Goal: Task Accomplishment & Management: Manage account settings

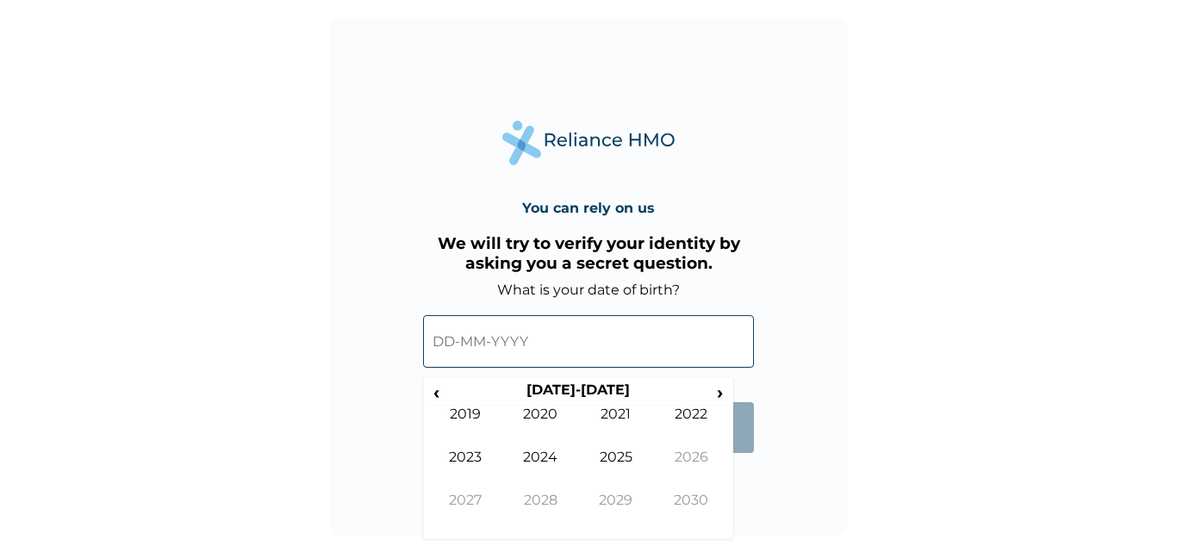
click at [523, 345] on input "text" at bounding box center [588, 341] width 331 height 53
click at [444, 389] on span "‹" at bounding box center [436, 393] width 18 height 22
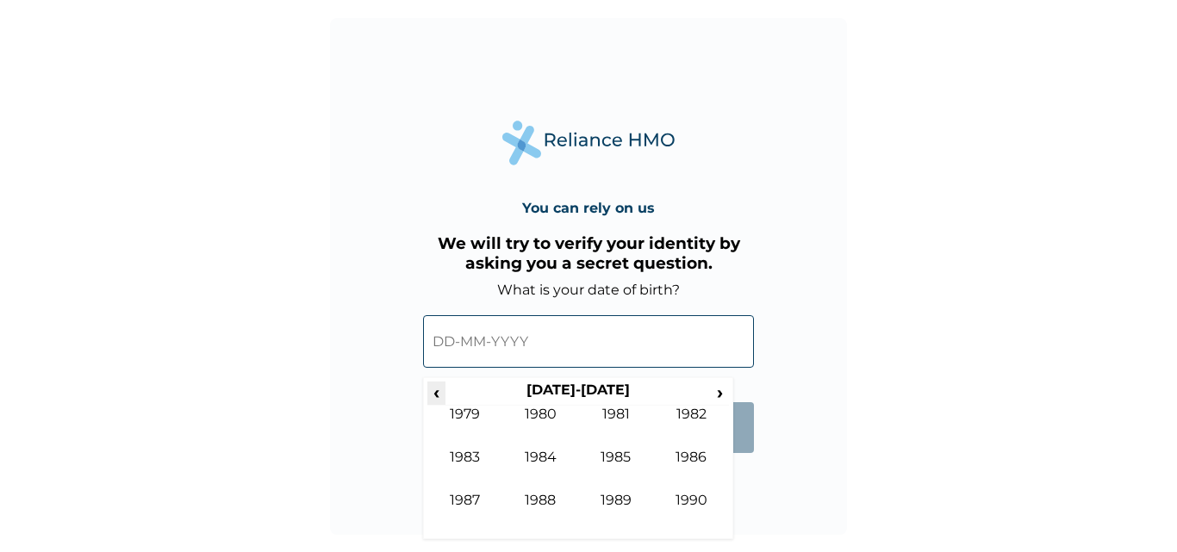
click at [444, 389] on span "‹" at bounding box center [436, 393] width 18 height 22
click at [720, 393] on span "›" at bounding box center [720, 393] width 19 height 22
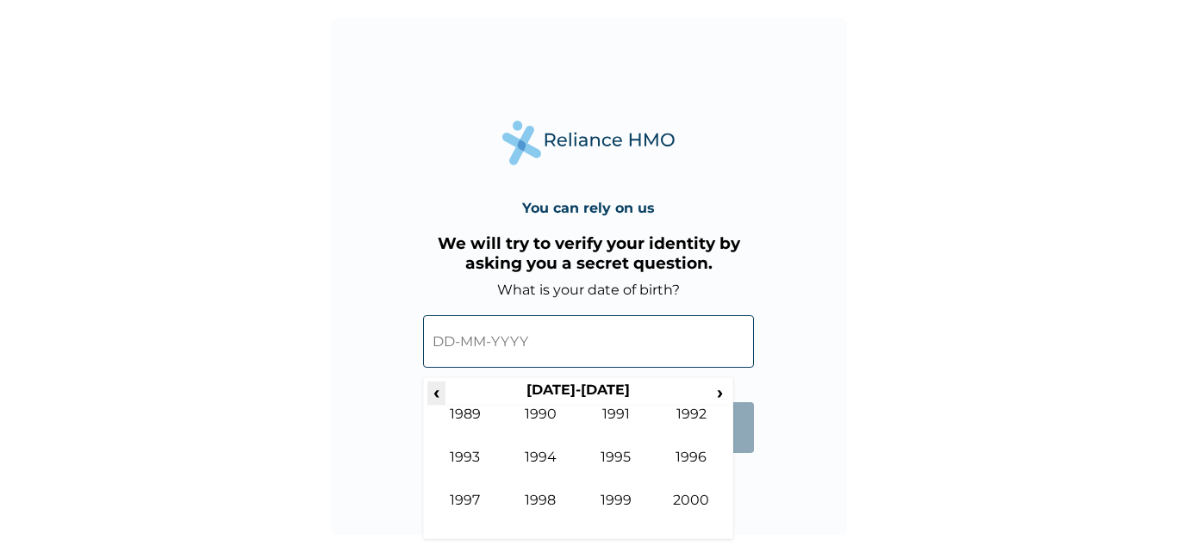
click at [437, 394] on span "‹" at bounding box center [436, 393] width 18 height 22
click at [698, 463] on td "1986" at bounding box center [692, 470] width 76 height 43
click at [480, 462] on td "May" at bounding box center [465, 470] width 76 height 43
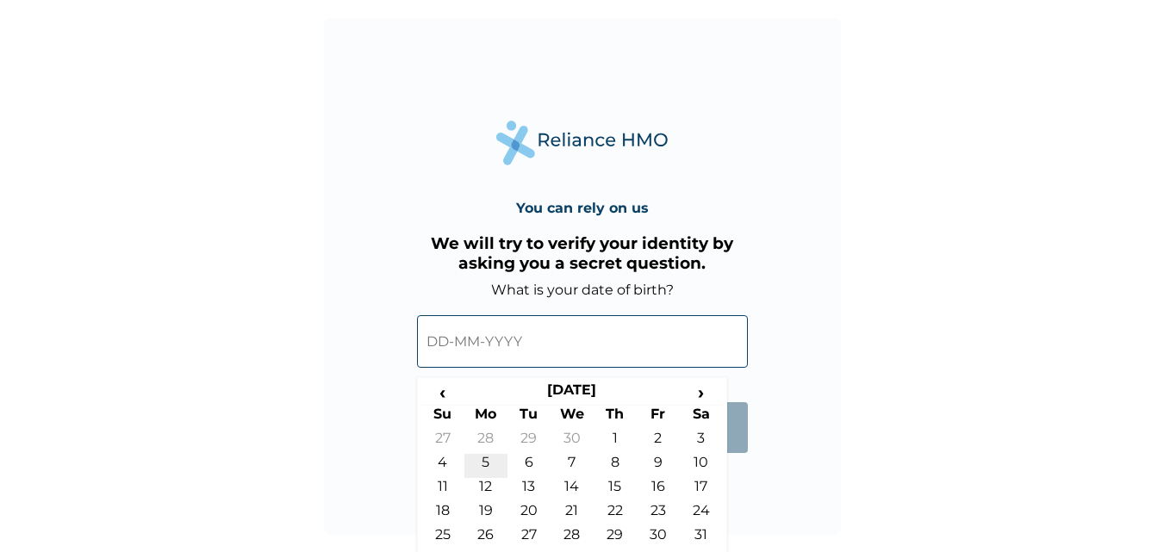
click at [490, 464] on td "5" at bounding box center [485, 466] width 43 height 24
type input "[DATE]"
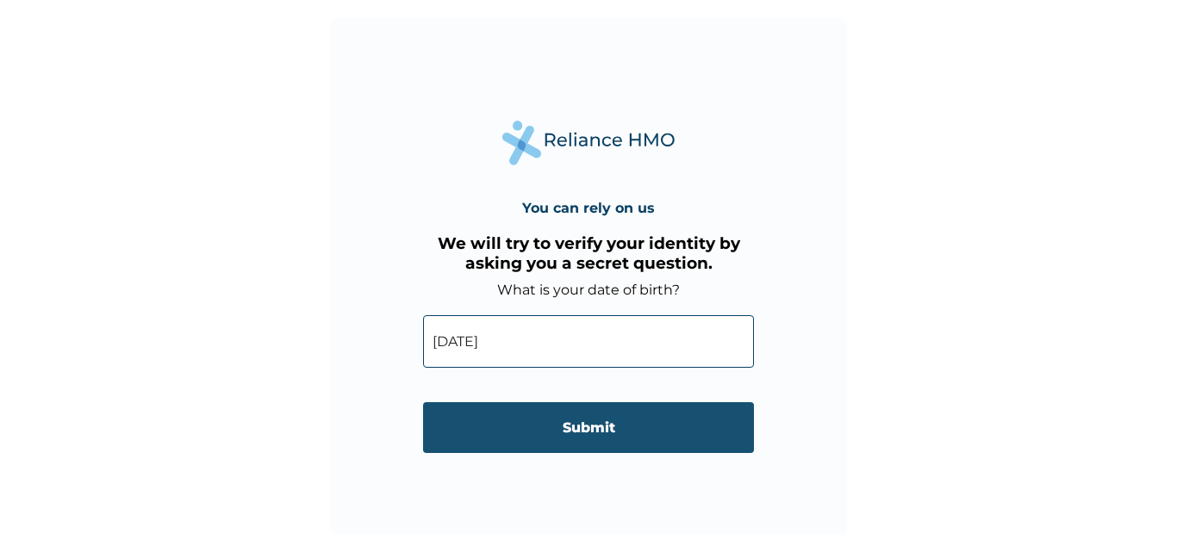
click at [648, 431] on input "Submit" at bounding box center [588, 427] width 331 height 51
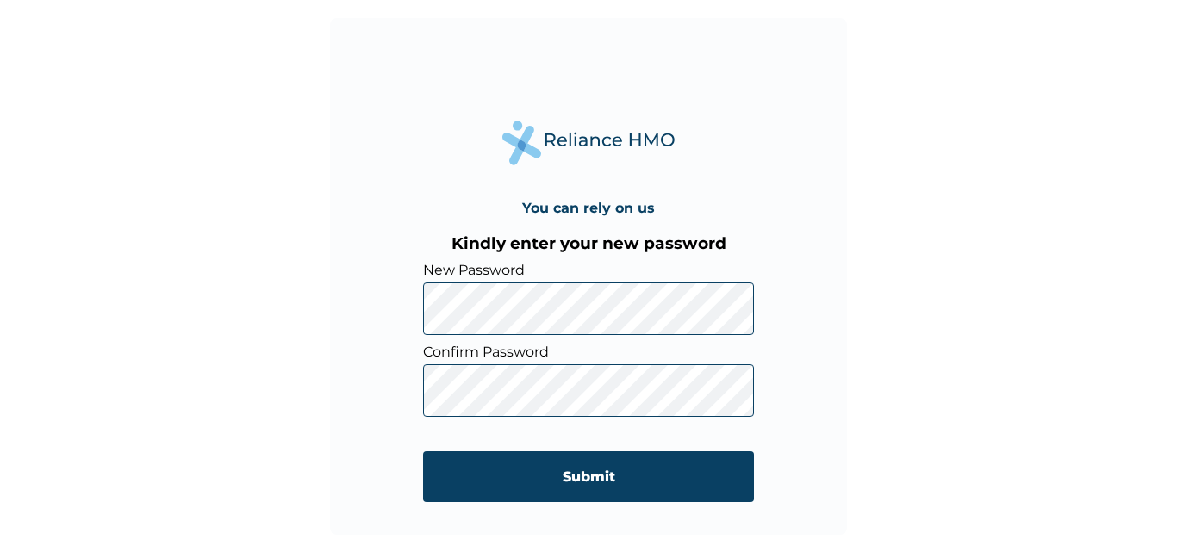
click at [401, 309] on div "You can rely on us Kindly enter your new password New Password Confirm Password…" at bounding box center [588, 276] width 517 height 517
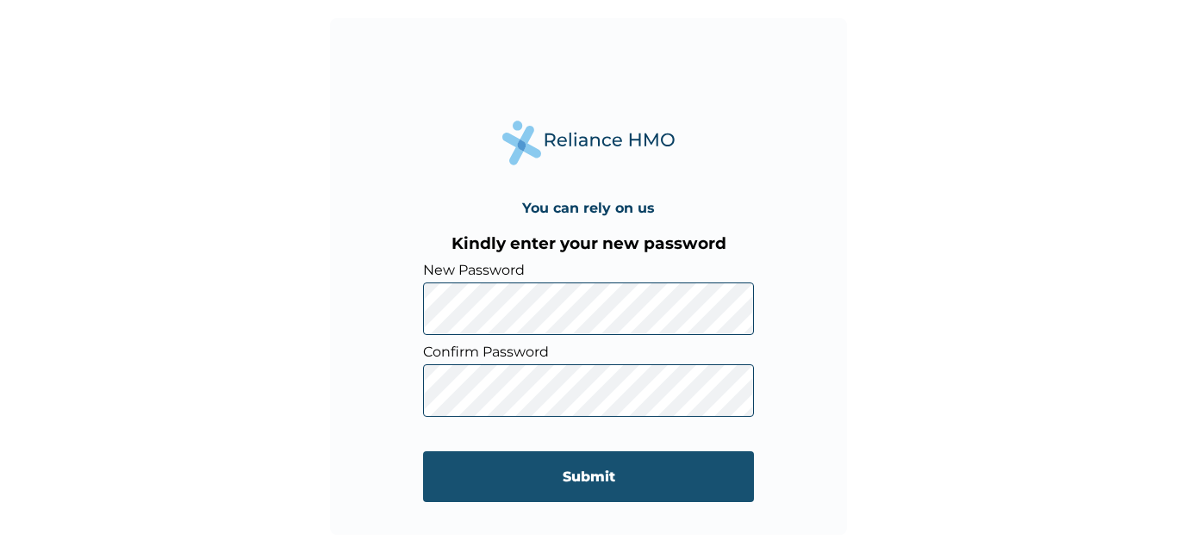
click at [531, 477] on input "Submit" at bounding box center [588, 477] width 331 height 51
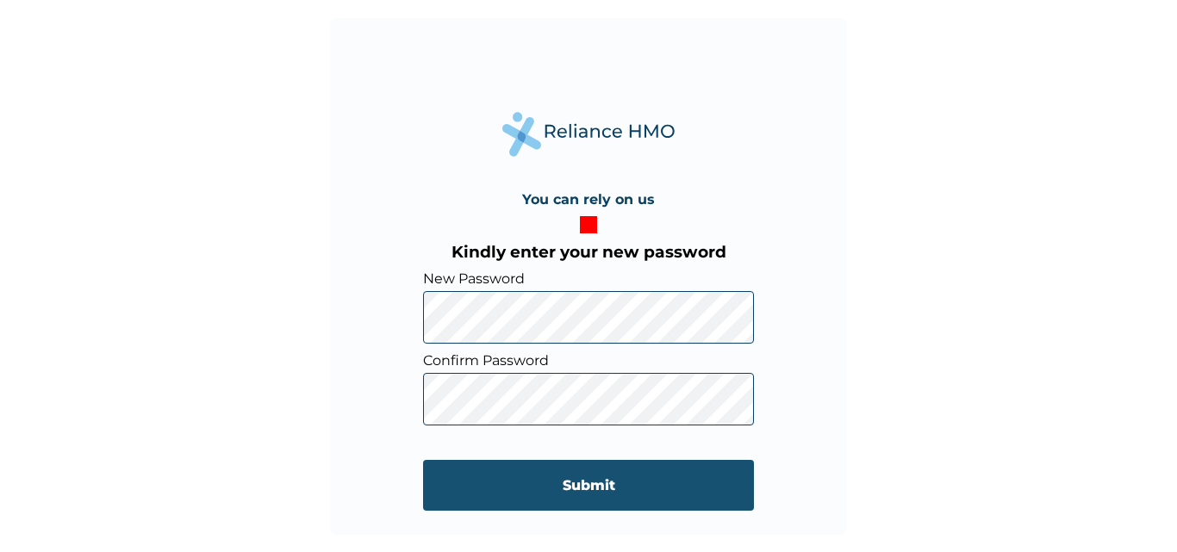
click at [522, 489] on input "Submit" at bounding box center [588, 485] width 331 height 51
click at [566, 489] on input "Submit" at bounding box center [588, 485] width 331 height 51
click at [572, 477] on input "Submit" at bounding box center [588, 485] width 331 height 51
drag, startPoint x: 568, startPoint y: 476, endPoint x: 360, endPoint y: 346, distance: 244.6
click at [566, 476] on input "Submit" at bounding box center [588, 485] width 331 height 51
